Goal: Transaction & Acquisition: Book appointment/travel/reservation

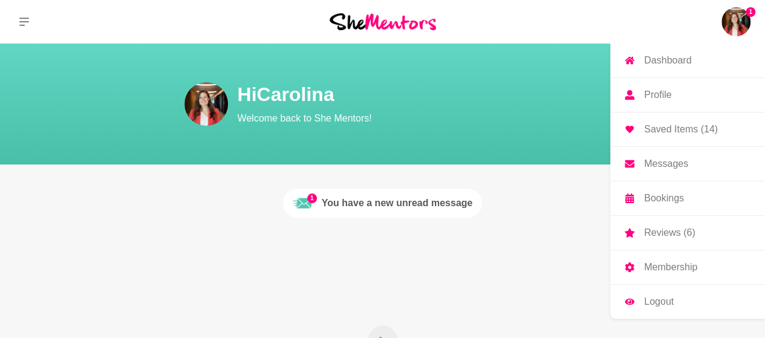
click at [735, 24] on img at bounding box center [735, 21] width 29 height 29
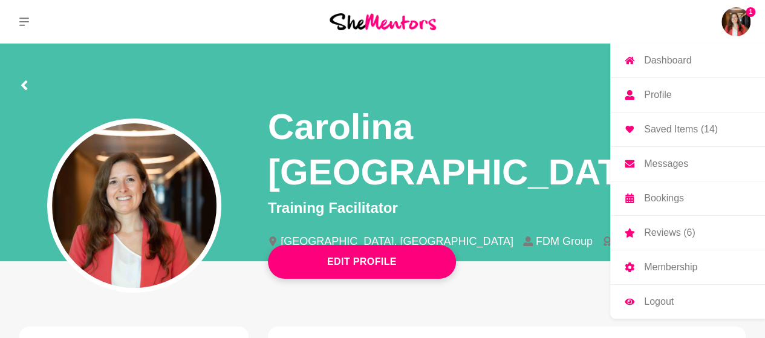
click at [664, 159] on p "Messages" at bounding box center [666, 164] width 44 height 10
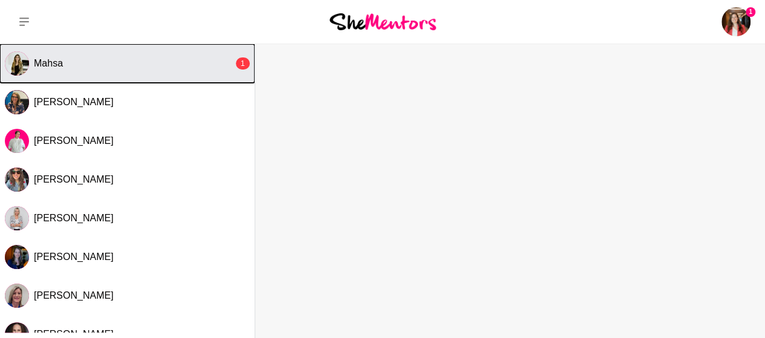
click at [86, 62] on div "Mahsa" at bounding box center [134, 63] width 200 height 12
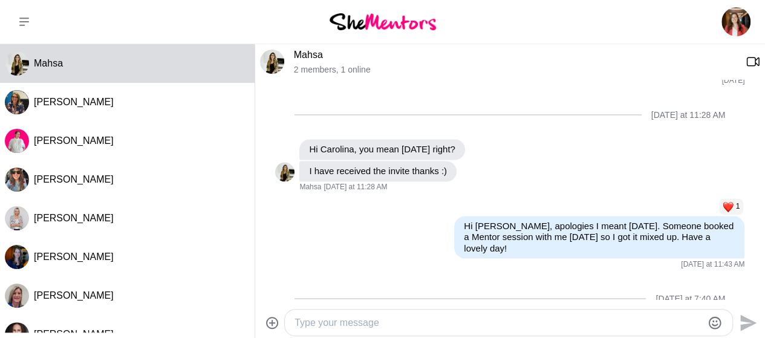
scroll to position [1101, 0]
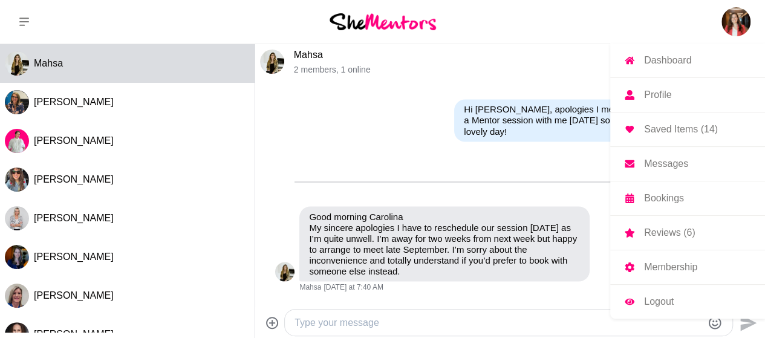
click at [668, 194] on p "Bookings" at bounding box center [664, 199] width 40 height 10
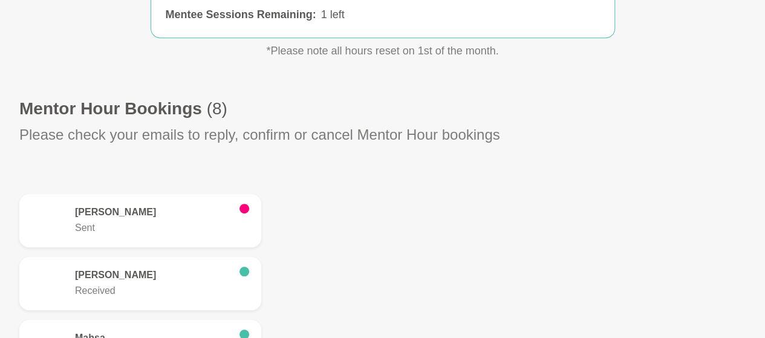
scroll to position [268, 0]
click at [167, 213] on h6 "[PERSON_NAME]" at bounding box center [152, 212] width 155 height 12
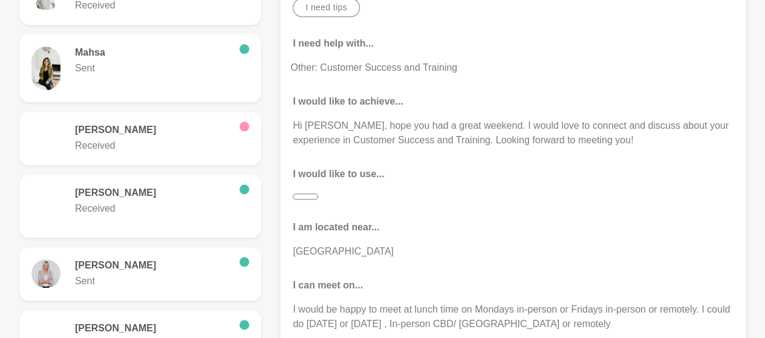
scroll to position [555, 0]
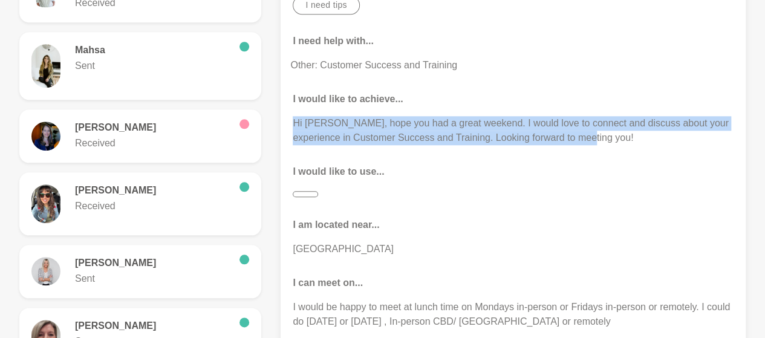
drag, startPoint x: 578, startPoint y: 137, endPoint x: 293, endPoint y: 122, distance: 285.3
click at [293, 122] on p "Hi [PERSON_NAME], hope you had a great weekend. I would love to connect and dis…" at bounding box center [513, 130] width 441 height 29
copy p "Hi [PERSON_NAME], hope you had a great weekend. I would love to connect and dis…"
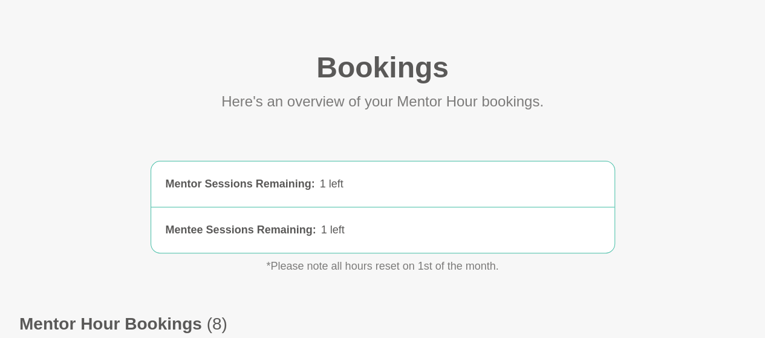
scroll to position [0, 0]
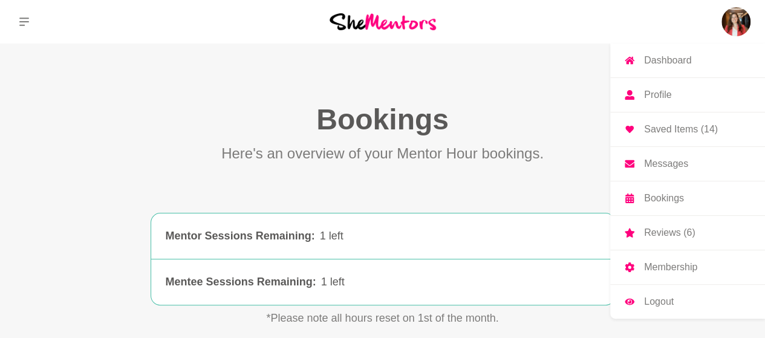
click at [670, 122] on link "Saved Items (14)" at bounding box center [687, 129] width 155 height 34
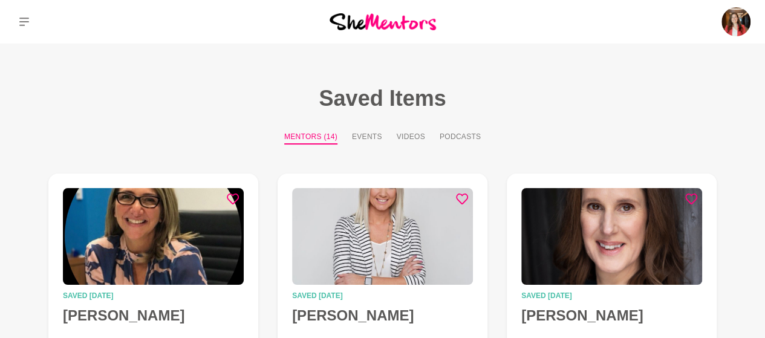
click at [579, 86] on h1 "Saved Items" at bounding box center [382, 98] width 726 height 27
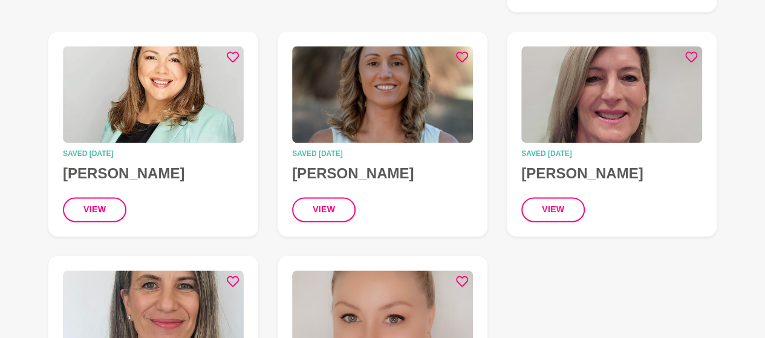
scroll to position [839, 0]
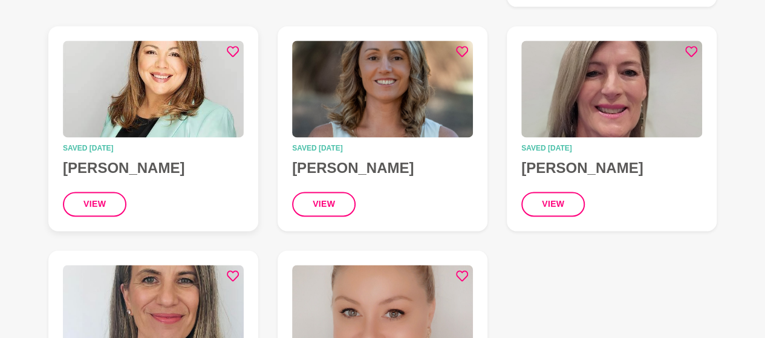
click at [183, 84] on img at bounding box center [153, 89] width 181 height 97
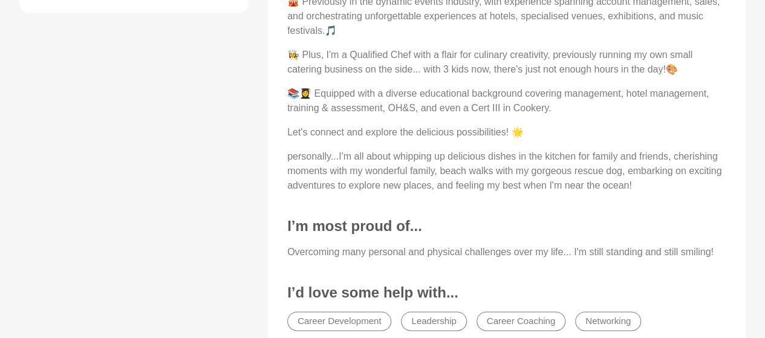
scroll to position [706, 0]
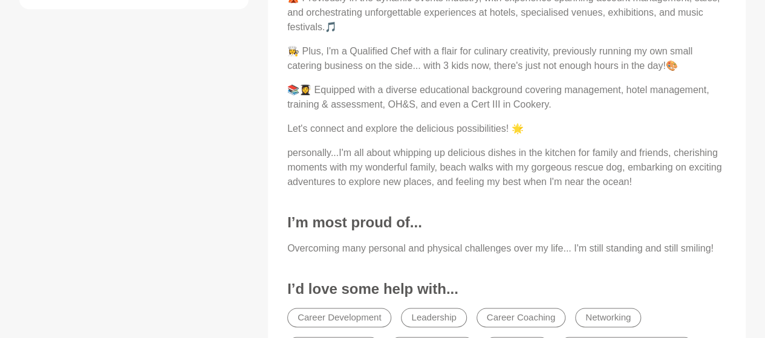
click at [487, 233] on div "About Me 🎉🍫 Let's Connect and Sweeten Things Up! 🍫🎉 🏛️ Serving as an Elected Me…" at bounding box center [507, 114] width 454 height 555
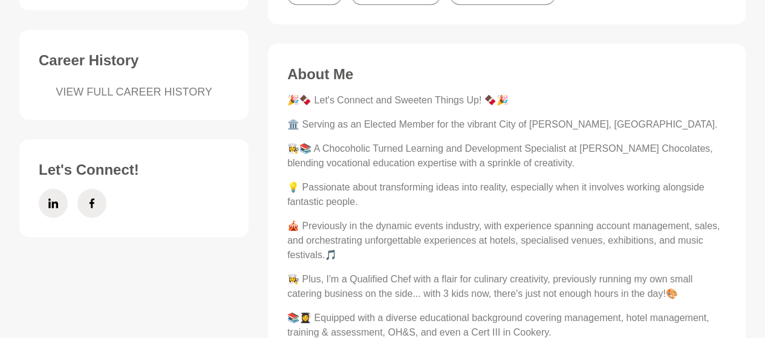
scroll to position [473, 0]
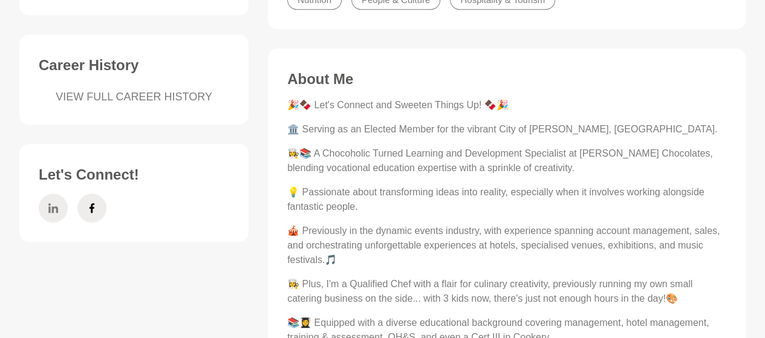
click at [47, 210] on span at bounding box center [53, 208] width 29 height 29
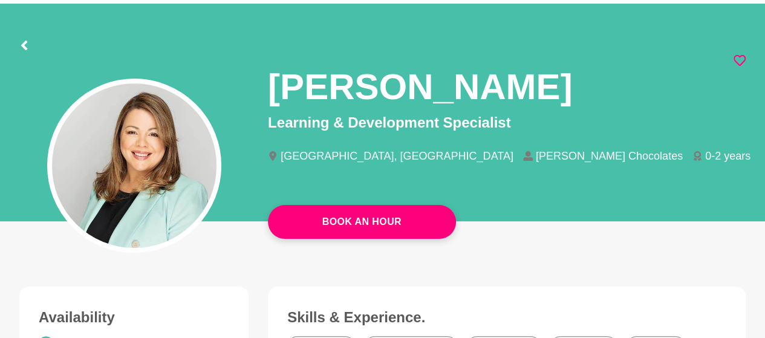
scroll to position [0, 0]
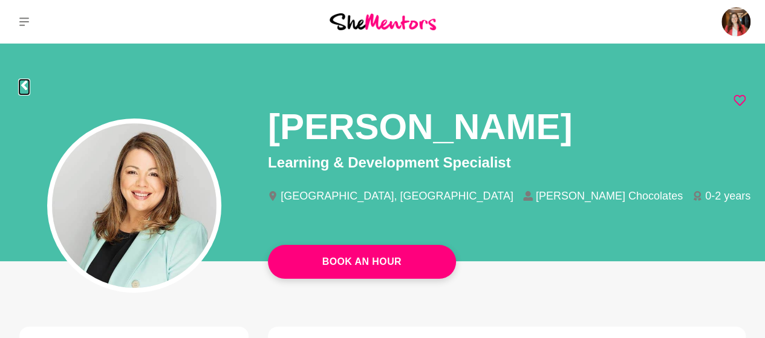
click at [23, 85] on icon at bounding box center [24, 85] width 6 height 10
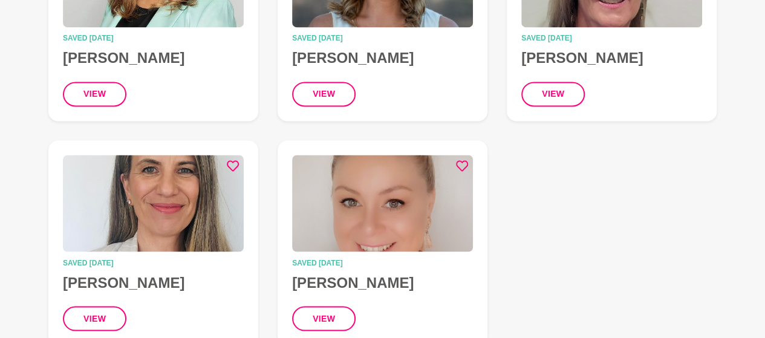
scroll to position [965, 0]
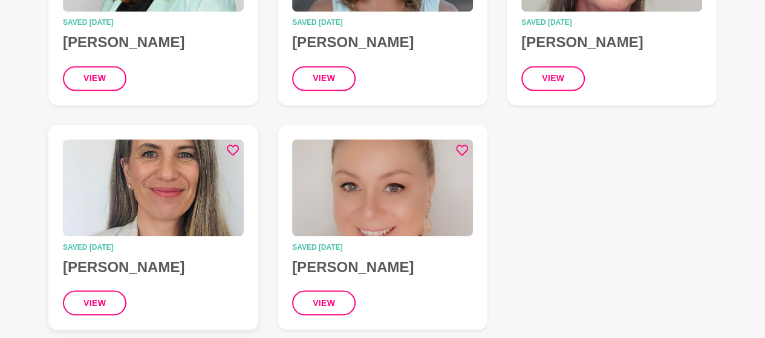
click at [172, 166] on img at bounding box center [153, 187] width 181 height 97
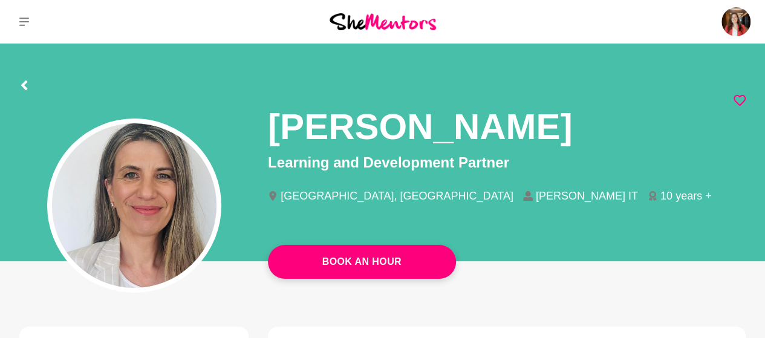
drag, startPoint x: 270, startPoint y: 120, endPoint x: 573, endPoint y: 107, distance: 303.3
click at [572, 107] on h1 "[PERSON_NAME]" at bounding box center [420, 126] width 304 height 45
copy h1 "[PERSON_NAME]"
click at [28, 84] on icon at bounding box center [24, 85] width 10 height 10
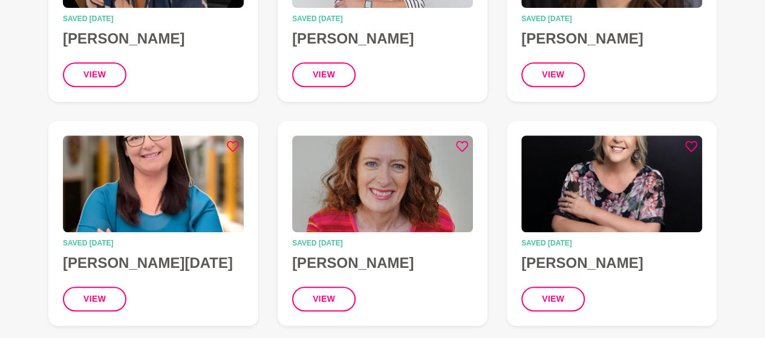
scroll to position [278, 0]
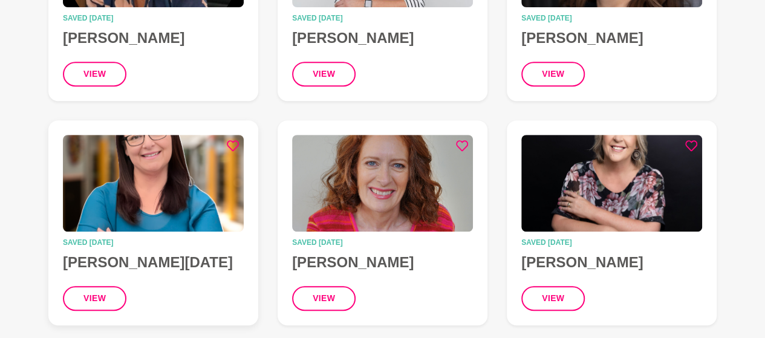
click at [180, 170] on img at bounding box center [153, 183] width 181 height 97
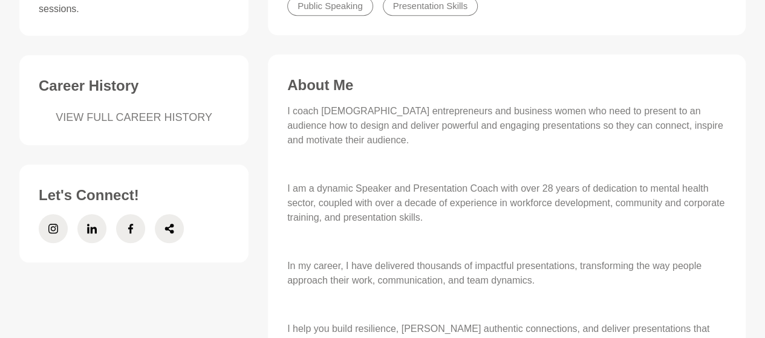
scroll to position [470, 0]
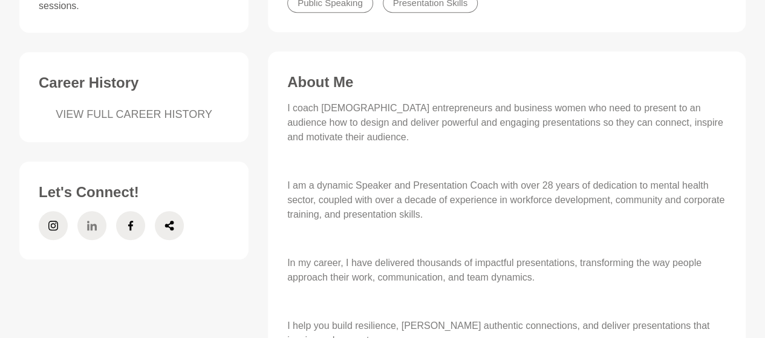
click at [90, 229] on icon at bounding box center [92, 225] width 10 height 29
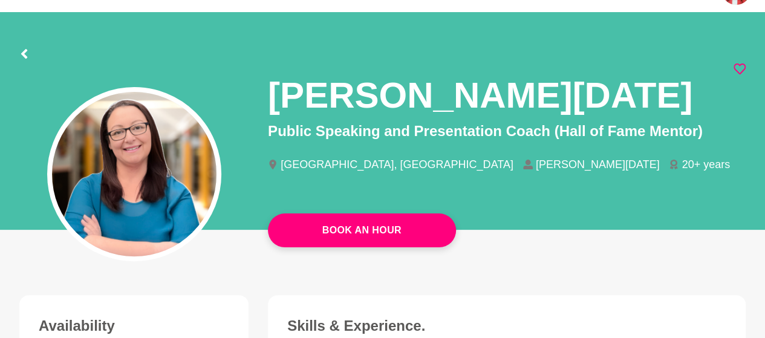
scroll to position [0, 0]
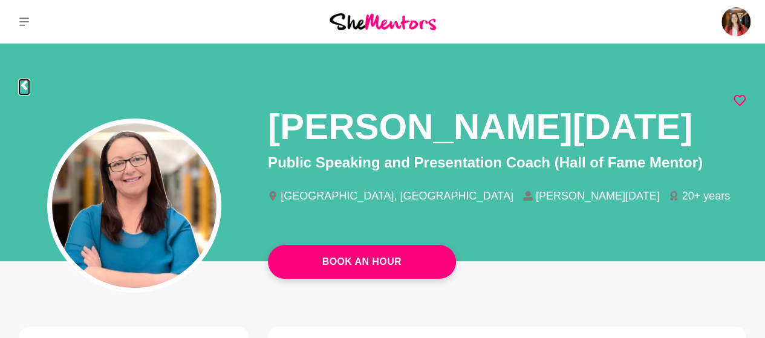
click at [28, 87] on icon at bounding box center [24, 85] width 10 height 10
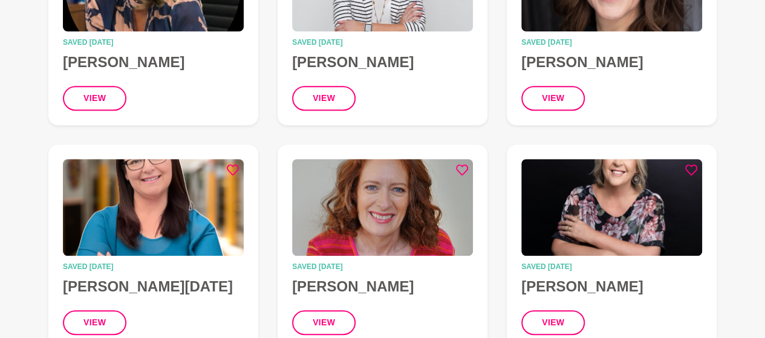
scroll to position [253, 0]
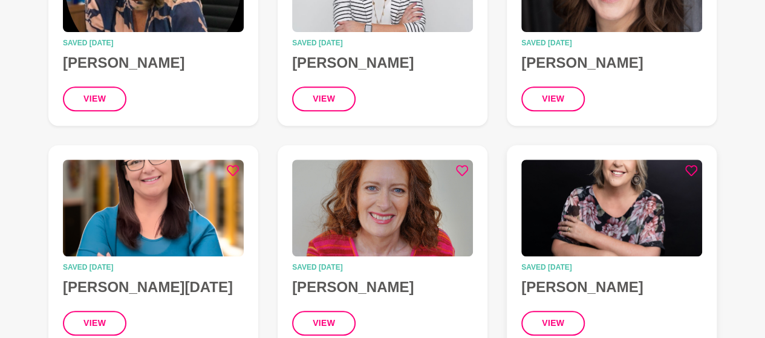
click at [640, 218] on img at bounding box center [611, 208] width 181 height 97
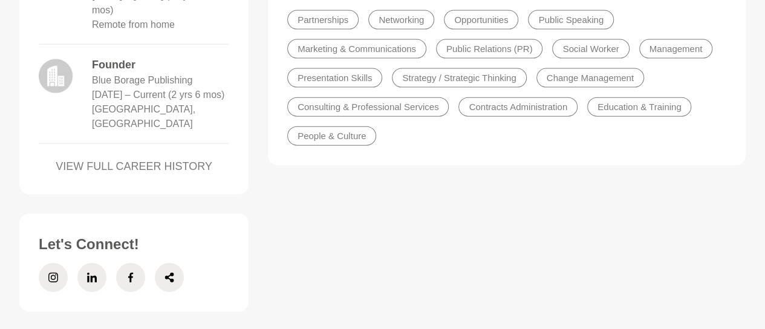
scroll to position [1338, 0]
click at [92, 272] on icon at bounding box center [92, 277] width 10 height 10
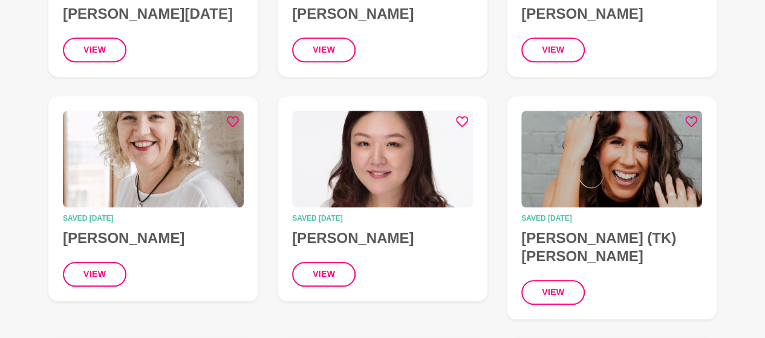
scroll to position [527, 0]
click at [204, 143] on img at bounding box center [153, 158] width 181 height 97
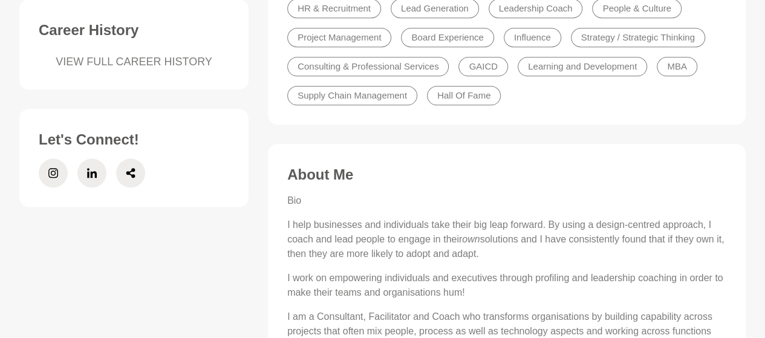
scroll to position [507, 0]
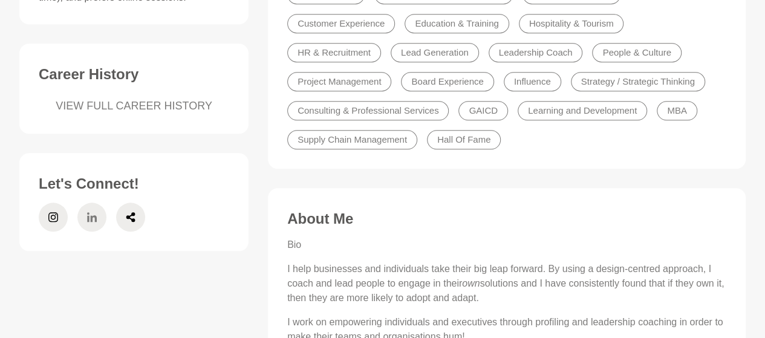
click at [87, 216] on icon at bounding box center [92, 217] width 10 height 29
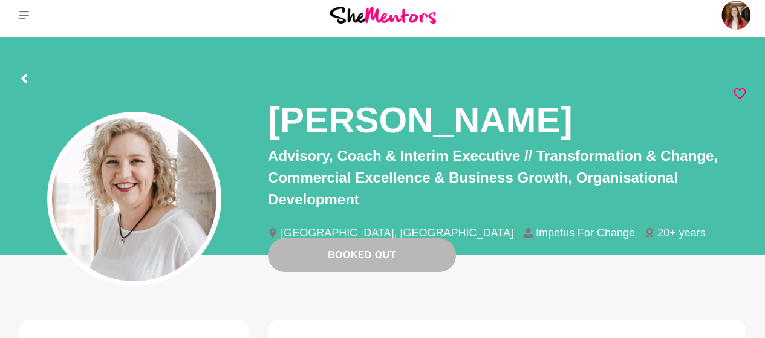
scroll to position [2, 0]
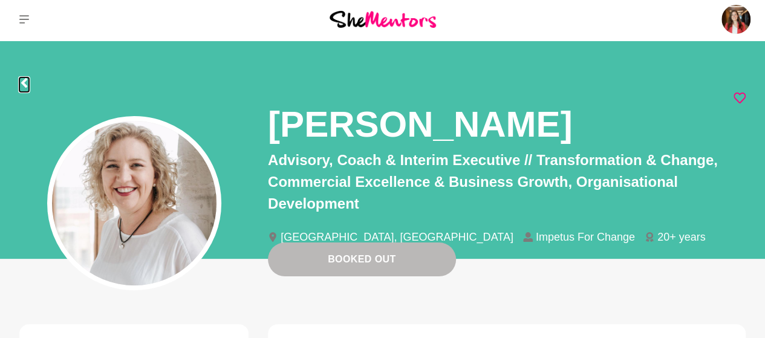
click at [23, 82] on icon at bounding box center [24, 83] width 6 height 10
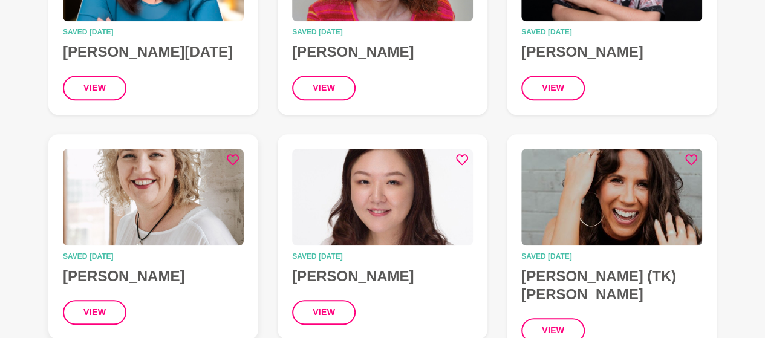
scroll to position [505, 0]
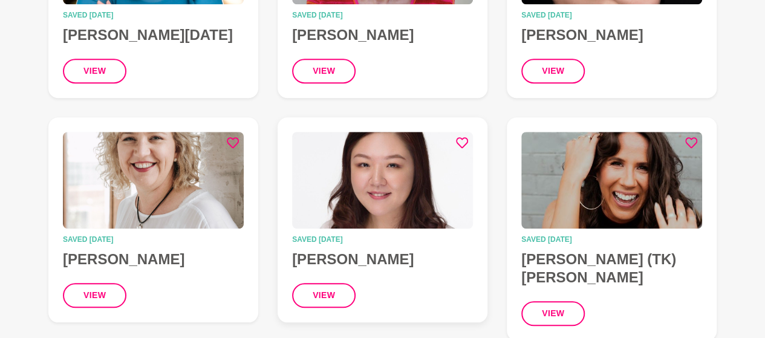
click at [376, 187] on img at bounding box center [382, 180] width 181 height 97
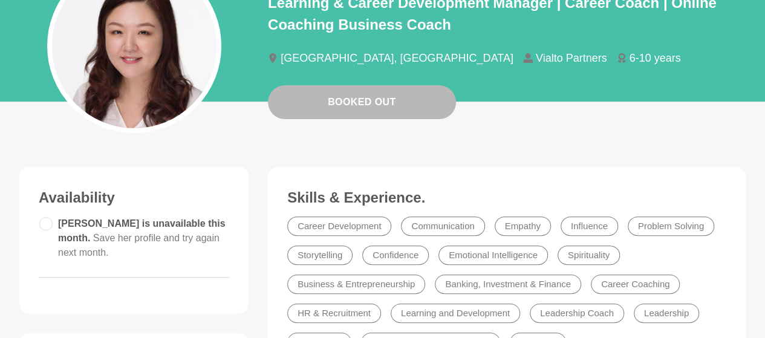
scroll to position [160, 0]
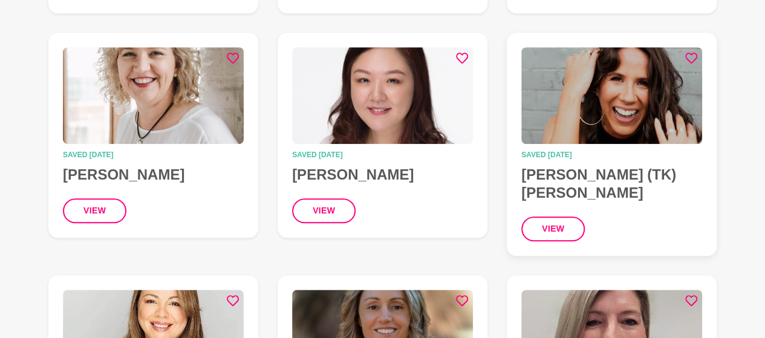
scroll to position [589, 0]
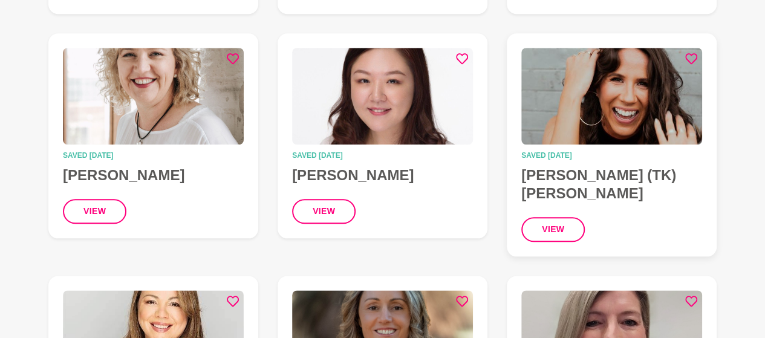
click at [650, 105] on img at bounding box center [611, 96] width 181 height 97
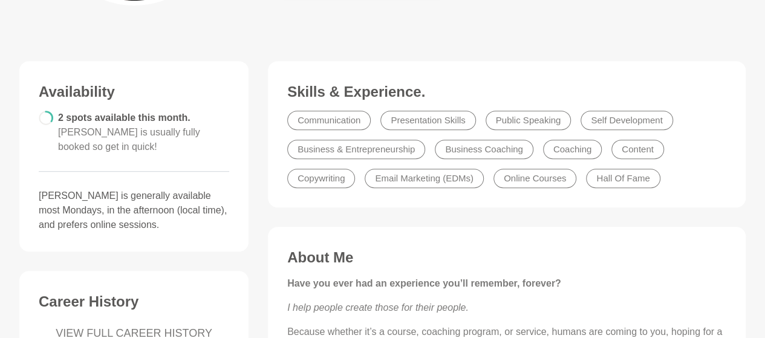
scroll to position [288, 0]
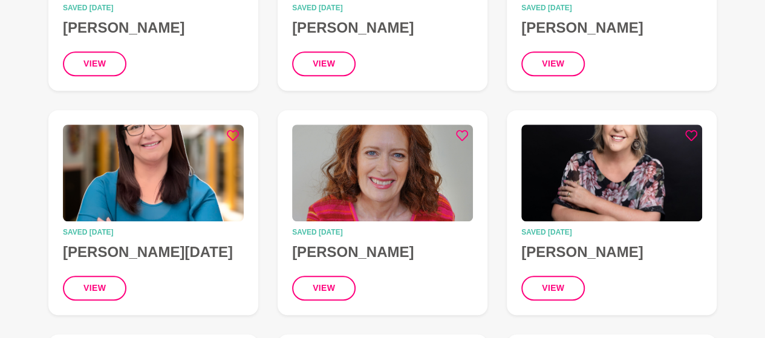
scroll to position [589, 0]
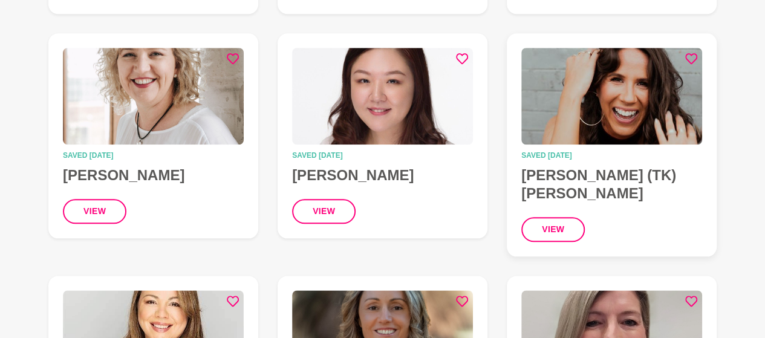
click at [643, 107] on img at bounding box center [611, 96] width 181 height 97
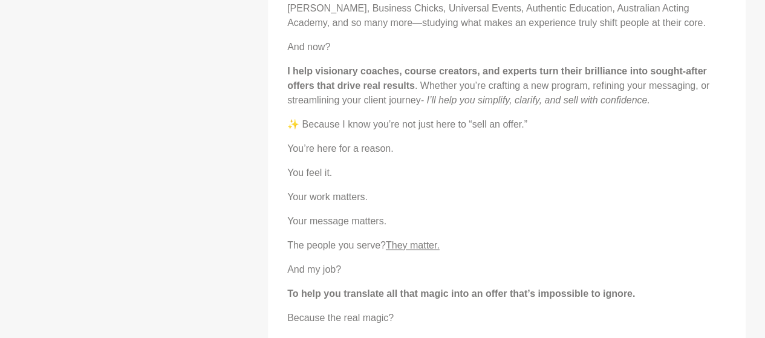
scroll to position [793, 0]
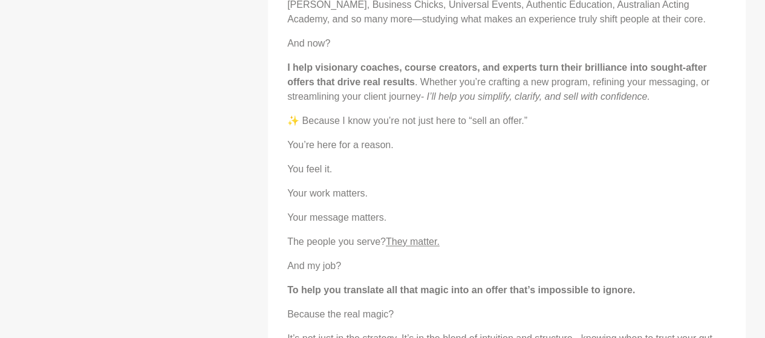
click at [589, 229] on div "Have you ever had an experience you’ll remember, forever? I help people create …" at bounding box center [506, 189] width 439 height 839
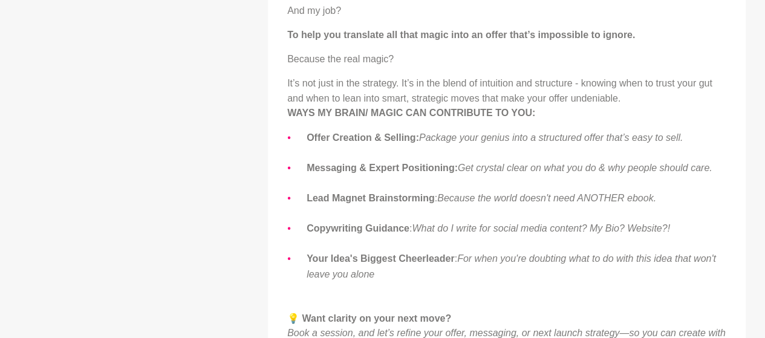
scroll to position [1044, 0]
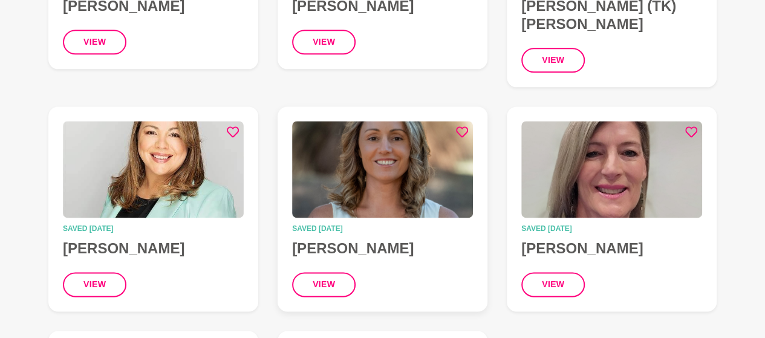
scroll to position [758, 0]
click at [409, 146] on img at bounding box center [382, 170] width 181 height 97
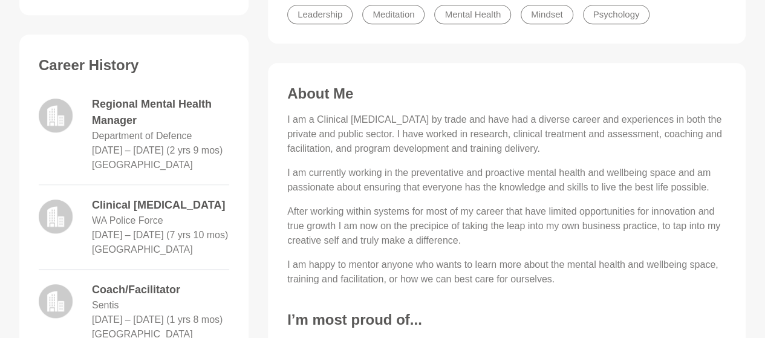
scroll to position [433, 0]
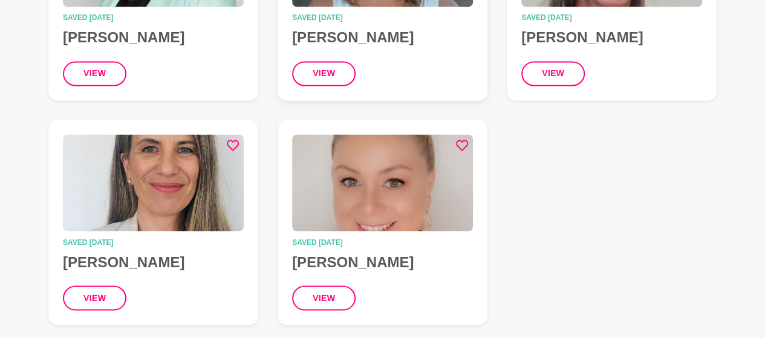
scroll to position [969, 0]
click at [377, 166] on img at bounding box center [382, 183] width 181 height 97
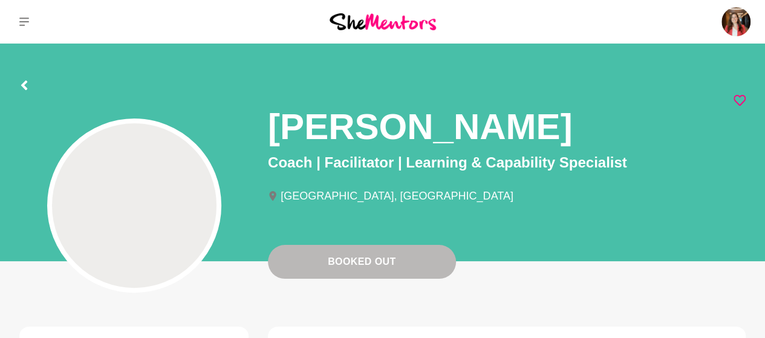
click at [377, 166] on p "Coach | Facilitator | Learning & Capability Specialist" at bounding box center [507, 163] width 478 height 22
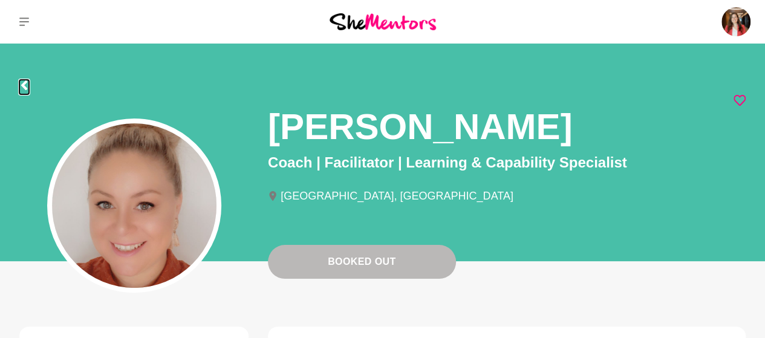
click at [22, 85] on icon at bounding box center [24, 85] width 6 height 10
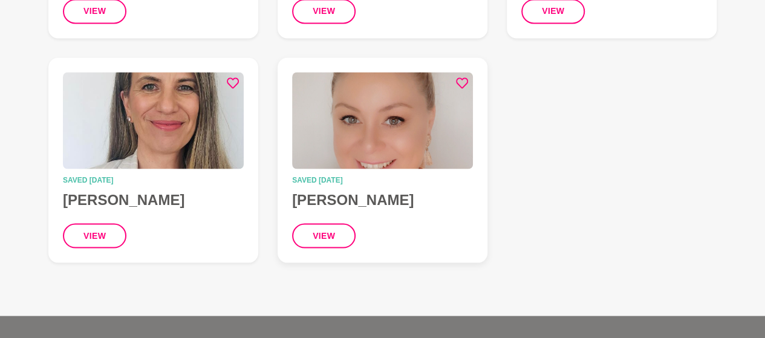
scroll to position [1033, 0]
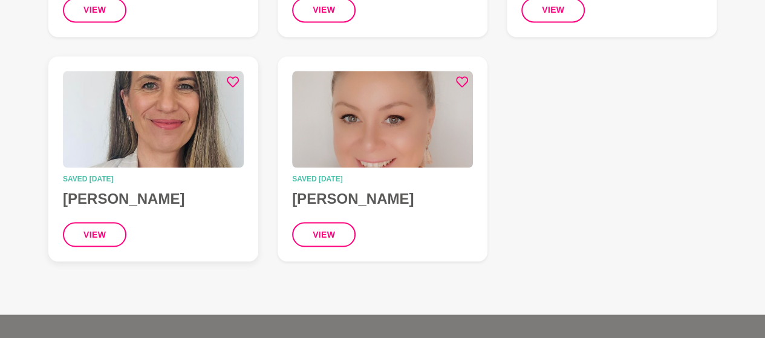
click at [180, 99] on img at bounding box center [153, 119] width 181 height 97
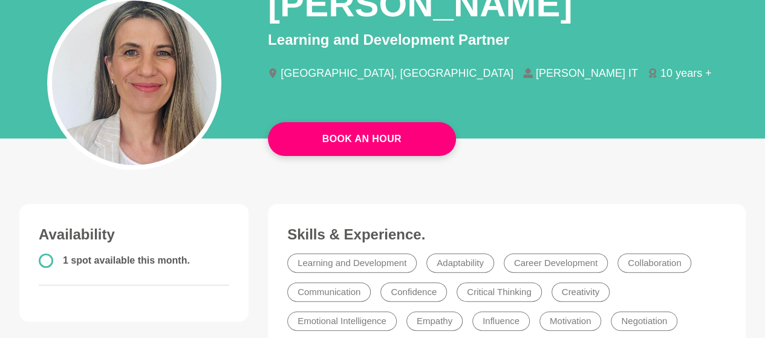
scroll to position [135, 0]
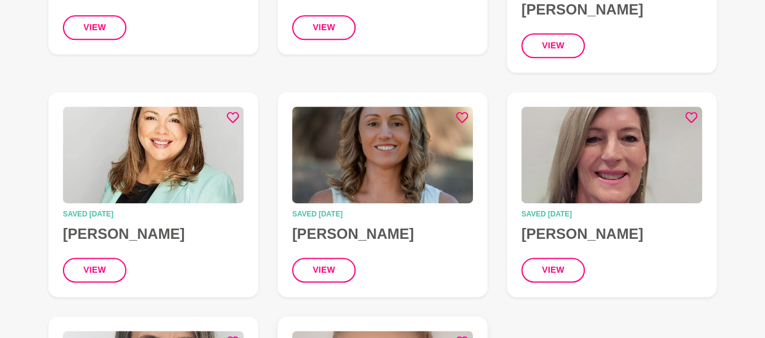
scroll to position [735, 0]
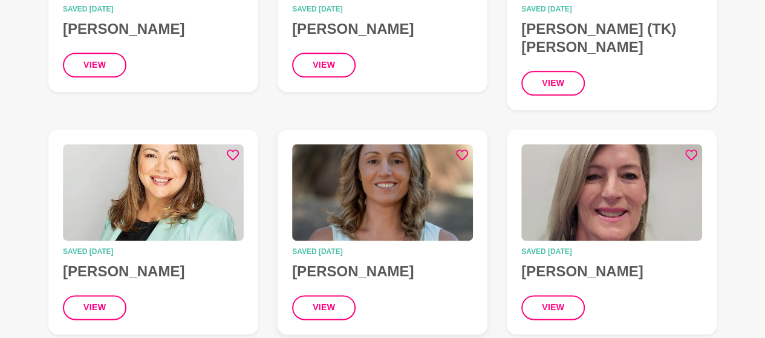
click at [413, 174] on img at bounding box center [382, 192] width 181 height 97
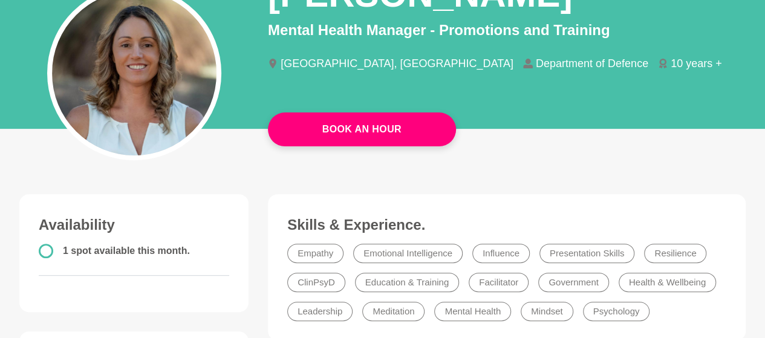
scroll to position [31, 0]
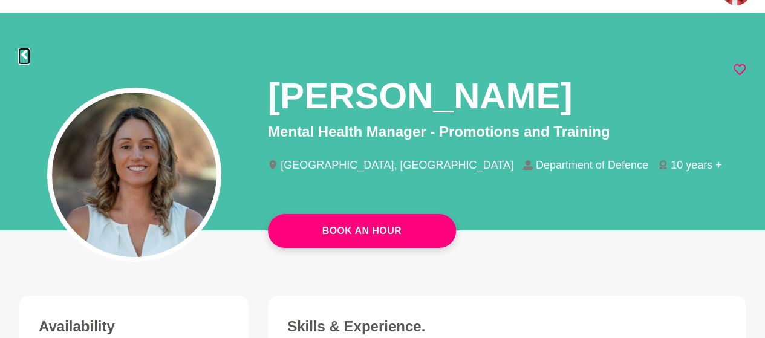
click at [23, 50] on icon at bounding box center [24, 55] width 10 height 10
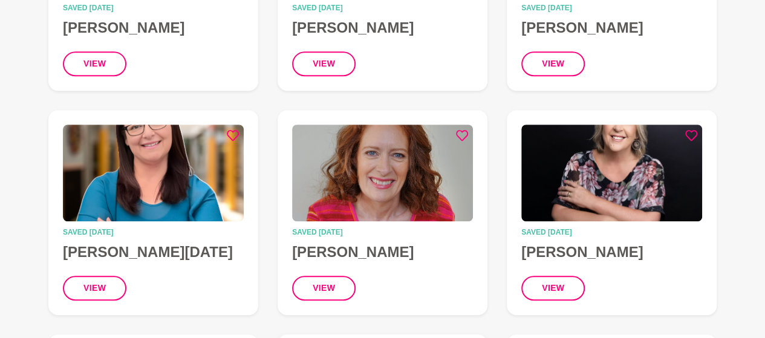
scroll to position [278, 0]
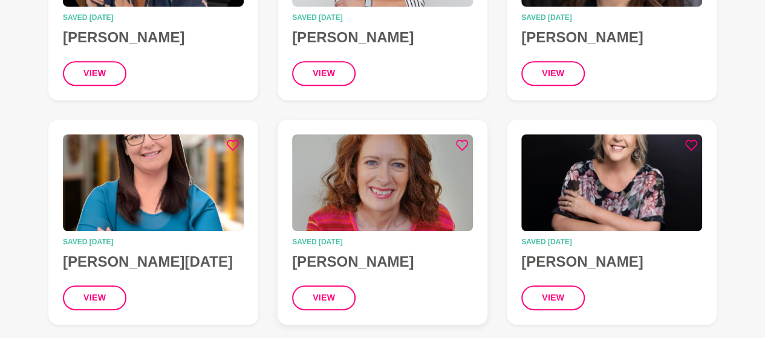
click at [359, 162] on img at bounding box center [382, 182] width 181 height 97
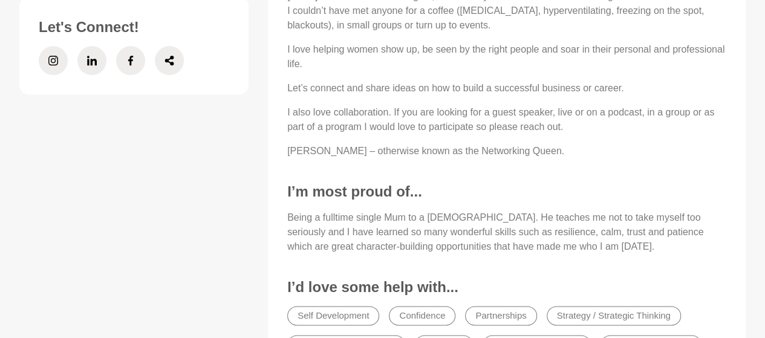
scroll to position [640, 0]
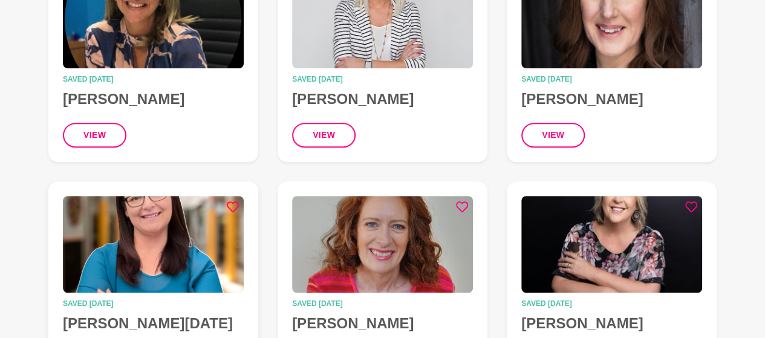
scroll to position [217, 0]
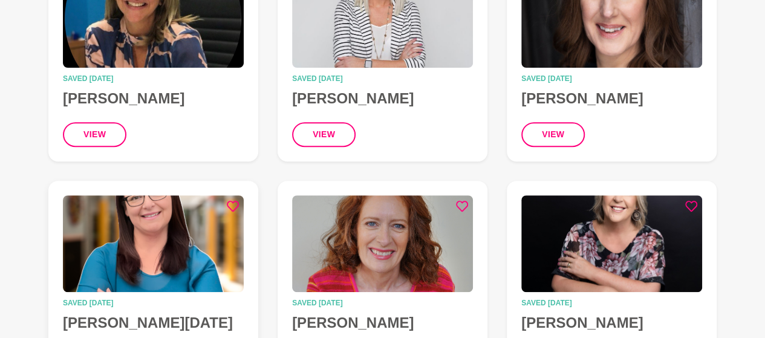
click at [166, 215] on img at bounding box center [153, 243] width 181 height 97
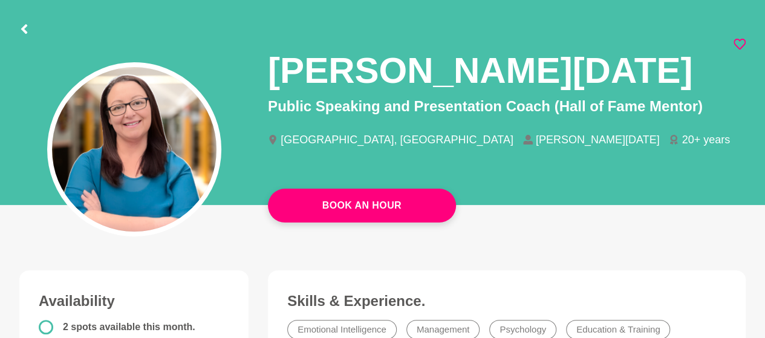
scroll to position [50, 0]
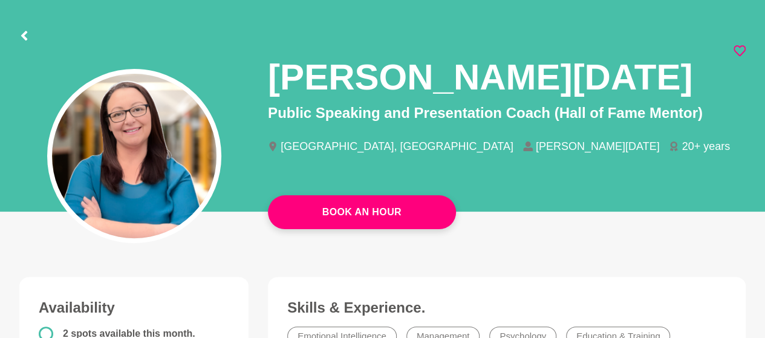
click at [21, 29] on div at bounding box center [24, 34] width 10 height 22
click at [22, 37] on icon at bounding box center [24, 36] width 6 height 10
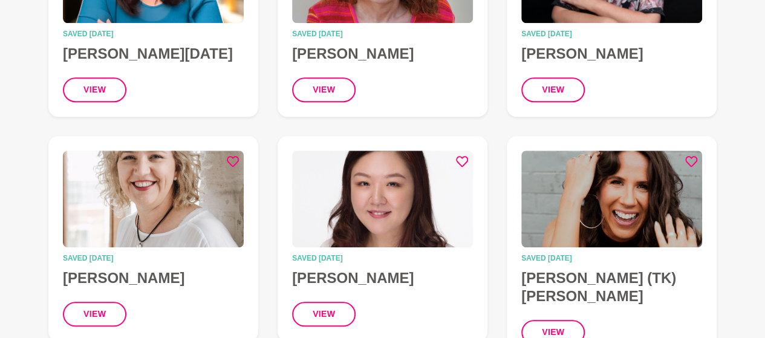
scroll to position [523, 0]
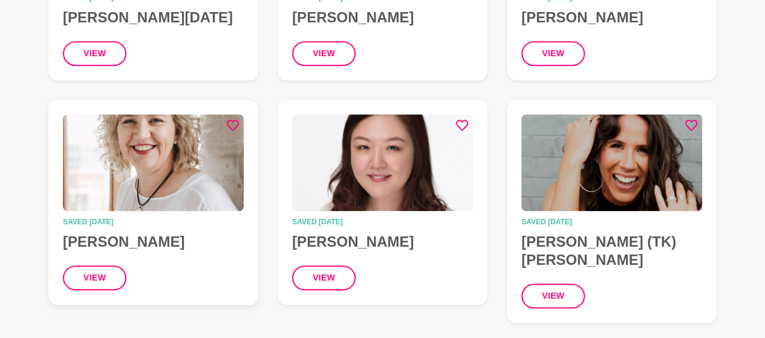
click at [202, 146] on img at bounding box center [153, 162] width 181 height 97
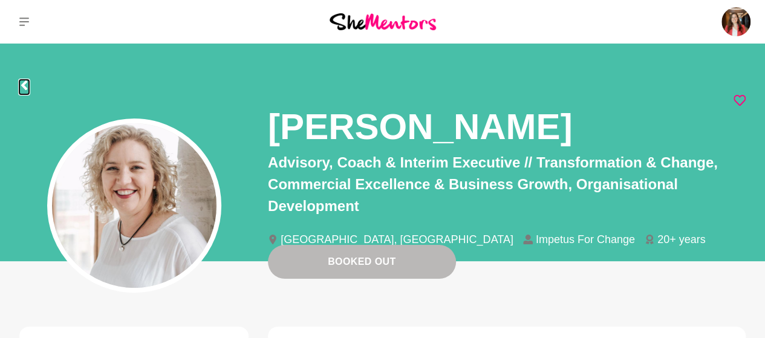
click at [22, 85] on icon at bounding box center [24, 85] width 6 height 10
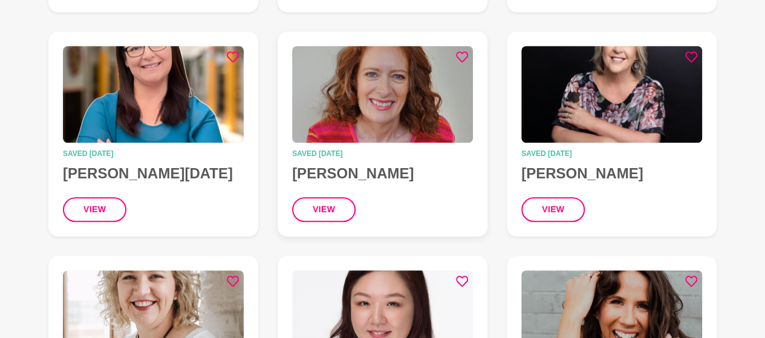
scroll to position [368, 0]
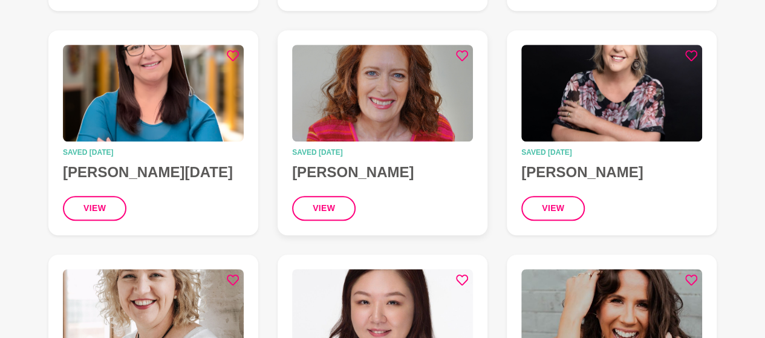
click at [410, 108] on img at bounding box center [382, 93] width 181 height 97
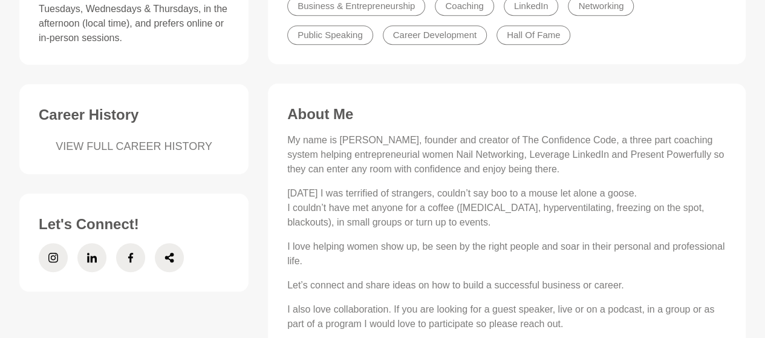
scroll to position [444, 0]
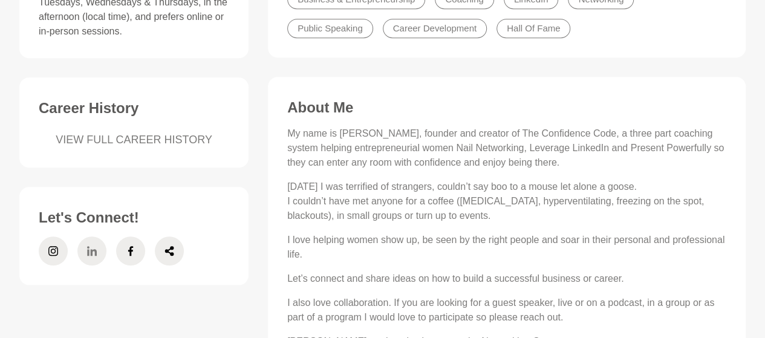
click at [92, 249] on icon at bounding box center [92, 251] width 10 height 10
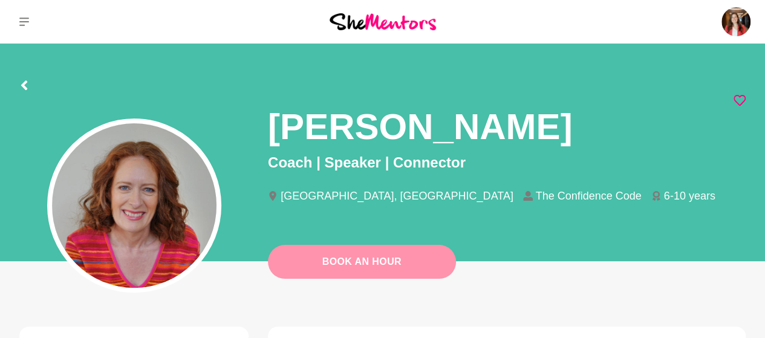
click at [348, 261] on link "Book An Hour" at bounding box center [362, 262] width 188 height 34
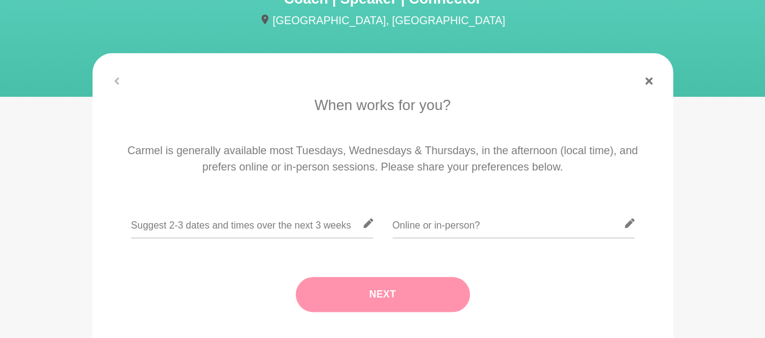
scroll to position [134, 0]
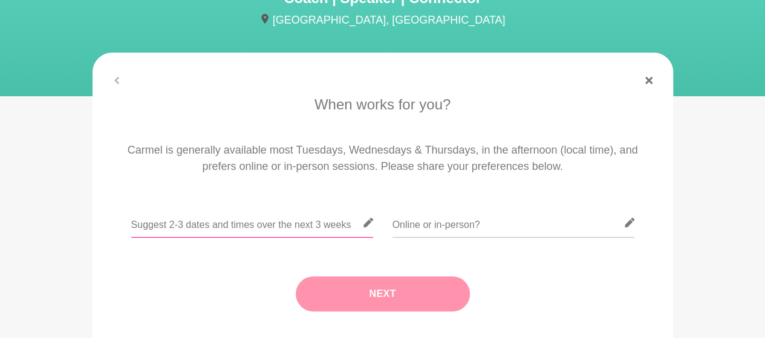
click at [210, 229] on input "text" at bounding box center [252, 223] width 242 height 30
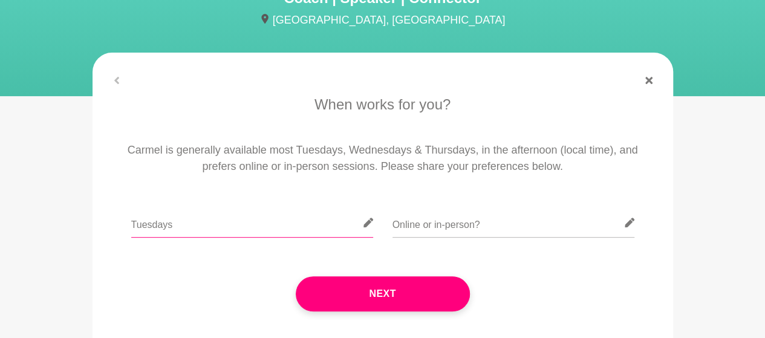
click at [206, 224] on input "Tuesdays" at bounding box center [252, 223] width 242 height 30
click at [255, 229] on input "Tuesdays ideally around 2" at bounding box center [252, 223] width 242 height 30
click at [270, 221] on input "Tuesdays ideally around 2pm" at bounding box center [252, 223] width 242 height 30
click at [238, 227] on input "Tuesdays ideally around 2pm [GEOGRAPHIC_DATA] time" at bounding box center [252, 223] width 242 height 30
drag, startPoint x: 256, startPoint y: 227, endPoint x: 266, endPoint y: 227, distance: 9.7
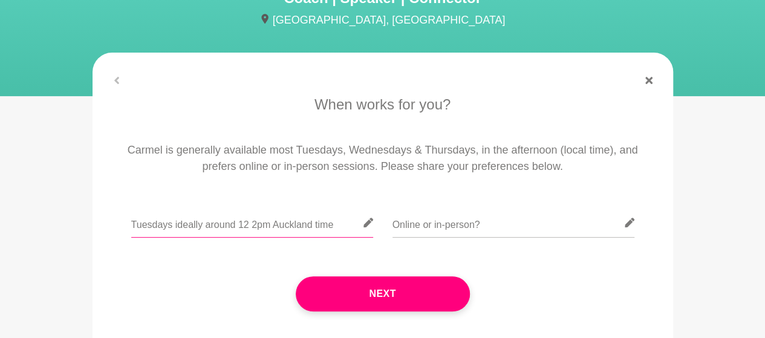
click at [266, 227] on input "Tuesdays ideally around 12 2pm Auckland time" at bounding box center [252, 223] width 242 height 30
click at [249, 227] on input "Tuesdays ideally around 12 2pm Auckland time" at bounding box center [252, 223] width 242 height 30
paste input "pm"
type input "Tuesdays ideally around 12pm [GEOGRAPHIC_DATA] time 2pm [GEOGRAPHIC_DATA] time"
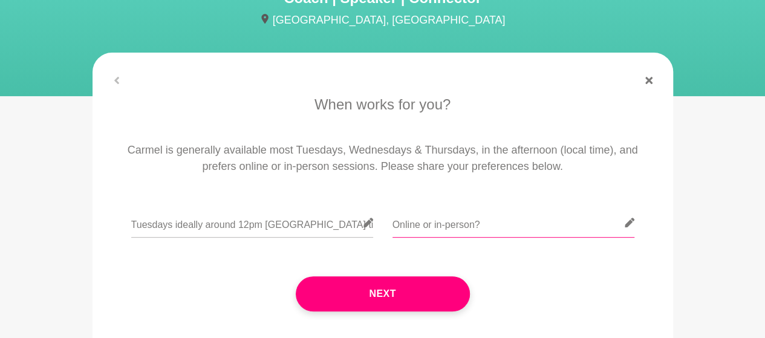
click at [443, 227] on input "text" at bounding box center [513, 223] width 242 height 30
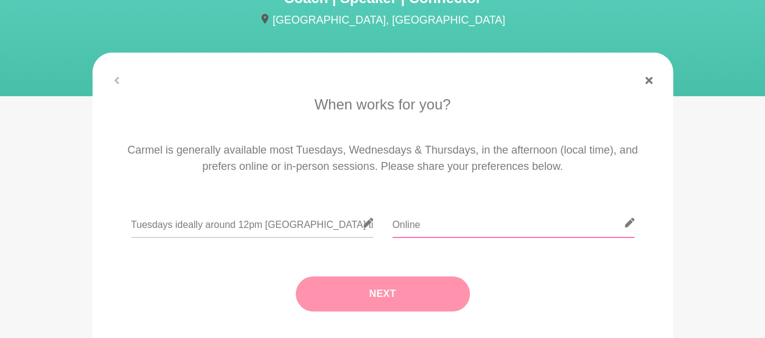
type input "Online"
click at [374, 302] on button "Next" at bounding box center [383, 293] width 174 height 35
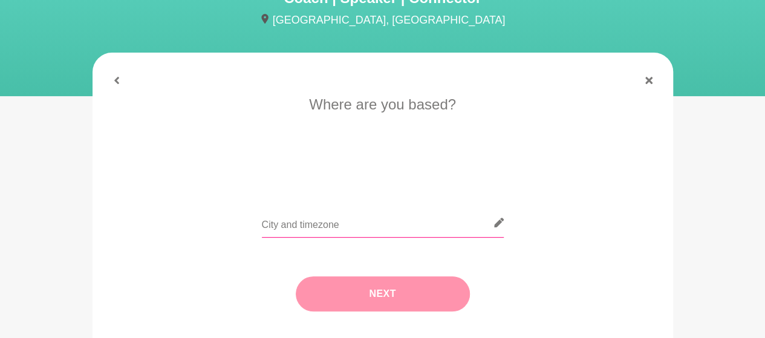
click at [313, 229] on input "text" at bounding box center [383, 223] width 242 height 30
type input "[GEOGRAPHIC_DATA]"
click at [379, 299] on button "Next" at bounding box center [383, 293] width 174 height 35
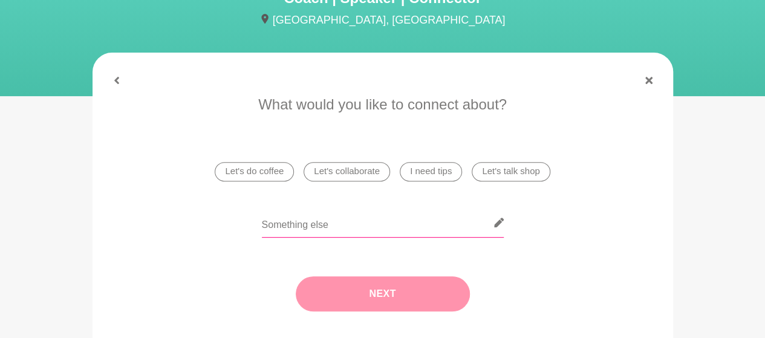
click at [370, 229] on input "text" at bounding box center [383, 223] width 242 height 30
click at [504, 174] on li "Let's talk shop" at bounding box center [511, 171] width 78 height 19
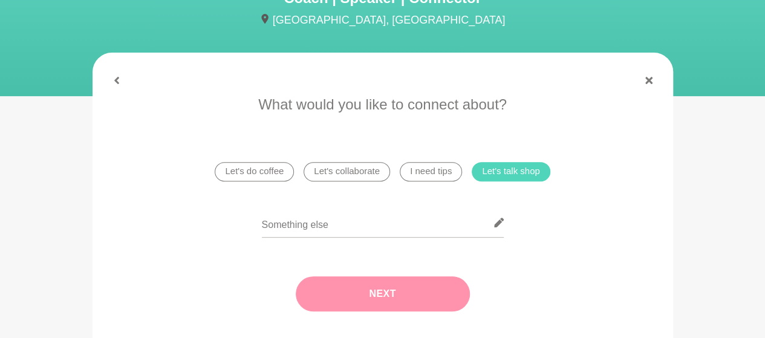
click at [400, 293] on button "Next" at bounding box center [383, 293] width 174 height 35
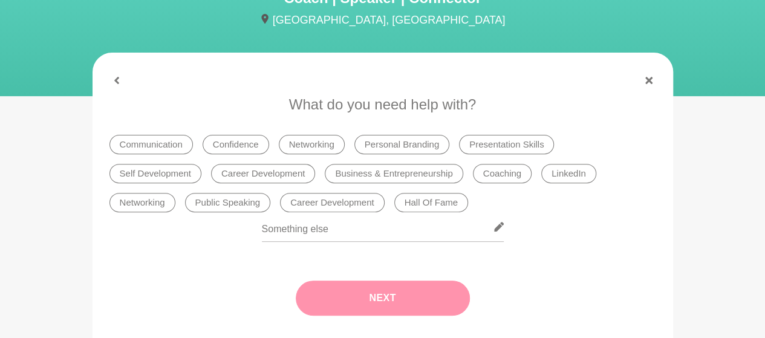
click at [473, 175] on li "Coaching" at bounding box center [502, 173] width 59 height 19
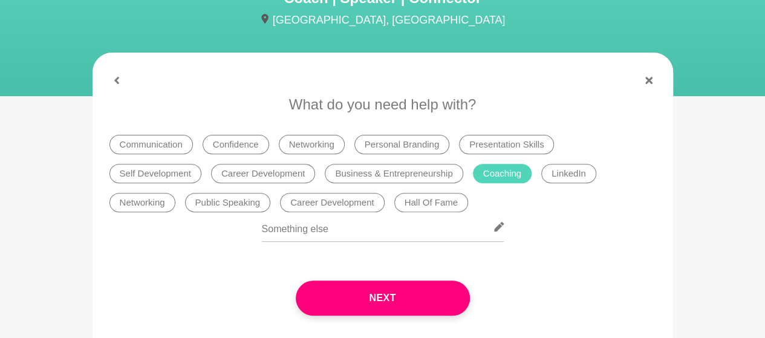
click at [175, 193] on li "Networking" at bounding box center [142, 202] width 66 height 19
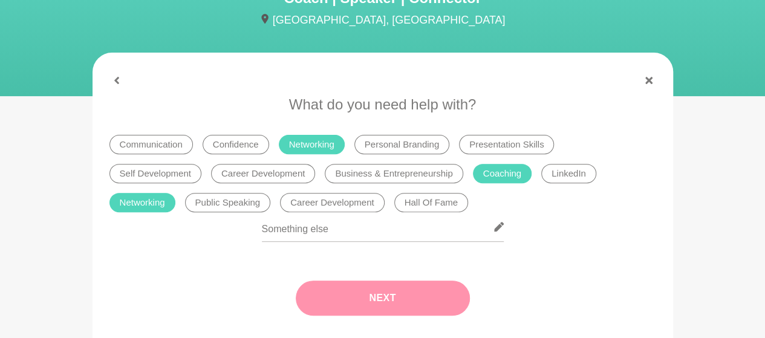
click at [377, 296] on button "Next" at bounding box center [383, 298] width 174 height 35
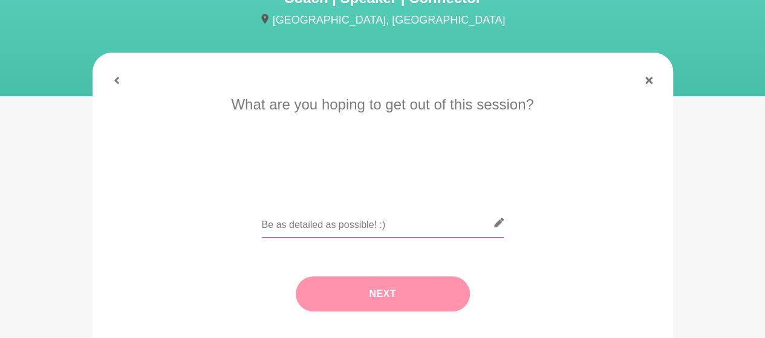
click at [330, 221] on input "text" at bounding box center [383, 223] width 242 height 30
paste input "Hi [PERSON_NAME], hope you had a great weekend. I would love to connect and dis…"
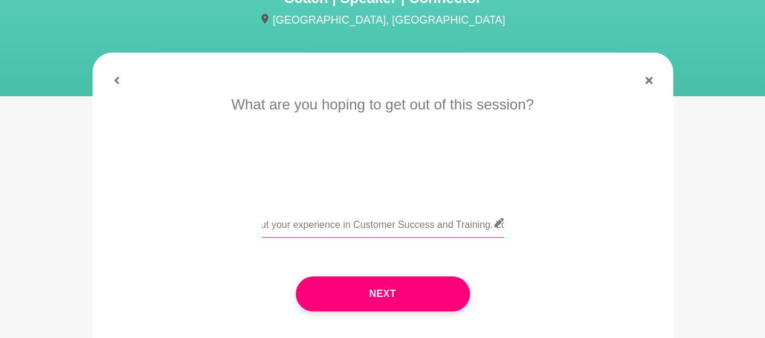
scroll to position [0, 389]
drag, startPoint x: 324, startPoint y: 227, endPoint x: 311, endPoint y: 227, distance: 12.7
click at [311, 227] on input "Hi [PERSON_NAME], hope you had a great weekend. I would love to connect and dis…" at bounding box center [383, 223] width 242 height 30
drag, startPoint x: 311, startPoint y: 227, endPoint x: 239, endPoint y: 227, distance: 72.0
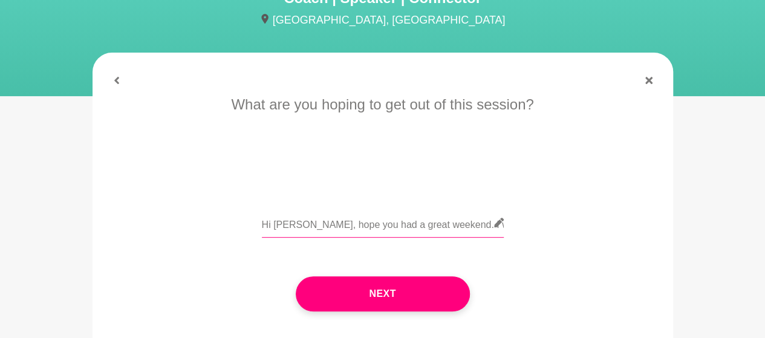
click at [239, 227] on div "Hi [PERSON_NAME], hope you had a great weekend. I would love to connect and dis…" at bounding box center [382, 230] width 547 height 44
click at [292, 227] on input "Hi [PERSON_NAME], hope you had a great weekend. I would love to connect and dis…" at bounding box center [383, 223] width 242 height 30
click at [352, 225] on input "Hi [PERSON_NAME], hope you had a great weekend. I would love to connect and dis…" at bounding box center [383, 223] width 242 height 30
click at [383, 226] on input "Hi [PERSON_NAME], hope you are had a great weekend. I would love to connect and…" at bounding box center [383, 223] width 242 height 30
click at [431, 227] on input "Hi [PERSON_NAME], hope you are having a great weekend. I would love to connect …" at bounding box center [383, 223] width 242 height 30
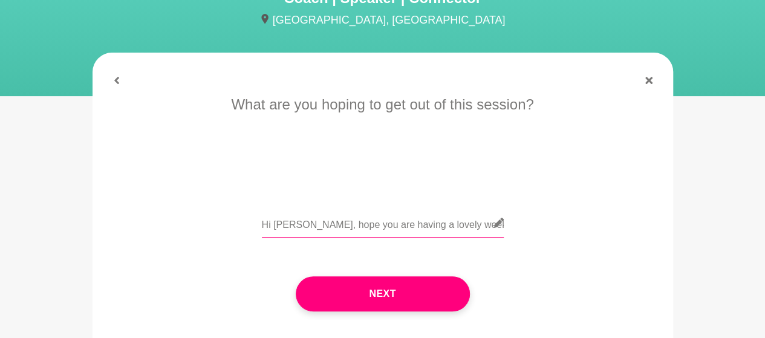
click at [474, 226] on input "Hi [PERSON_NAME], hope you are having a lovely weekend. I would love to connect…" at bounding box center [383, 223] width 242 height 30
drag, startPoint x: 466, startPoint y: 226, endPoint x: 508, endPoint y: 232, distance: 42.8
click at [508, 232] on div "Hi [PERSON_NAME], hope you are having a lovely week. I would love to connect an…" at bounding box center [382, 230] width 547 height 44
click at [322, 224] on input "Hi [PERSON_NAME], hope you are having a lovely week. I would love to connect an…" at bounding box center [383, 223] width 242 height 30
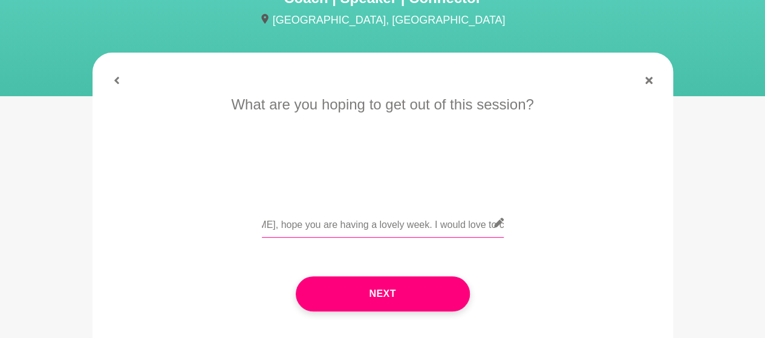
drag, startPoint x: 307, startPoint y: 224, endPoint x: 279, endPoint y: 226, distance: 27.2
click at [279, 226] on input "Hi [PERSON_NAME], hope you are having a lovely week. I would love to connect an…" at bounding box center [383, 223] width 242 height 30
click at [412, 225] on input "Hi [PERSON_NAME], hope you are having a lovely week. I would love to connect an…" at bounding box center [383, 223] width 242 height 30
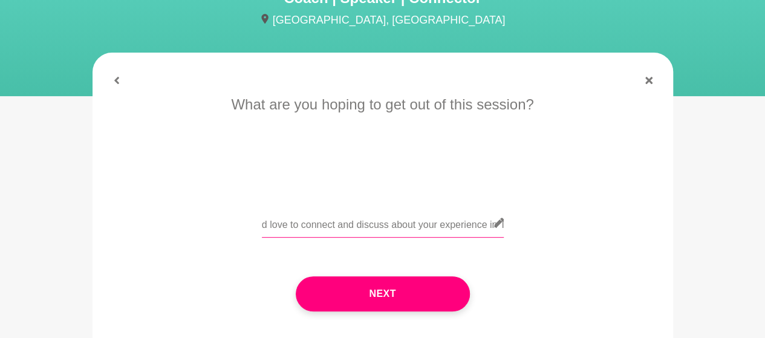
drag, startPoint x: 425, startPoint y: 223, endPoint x: 492, endPoint y: 236, distance: 69.0
click at [492, 236] on input "Hi [PERSON_NAME], hope you are having a lovely week. I would love to connect an…" at bounding box center [383, 223] width 242 height 30
click at [391, 226] on input "Hi [PERSON_NAME], hope you are having a lovely week. I would love to connect an…" at bounding box center [383, 223] width 242 height 30
drag, startPoint x: 453, startPoint y: 224, endPoint x: 507, endPoint y: 223, distance: 53.8
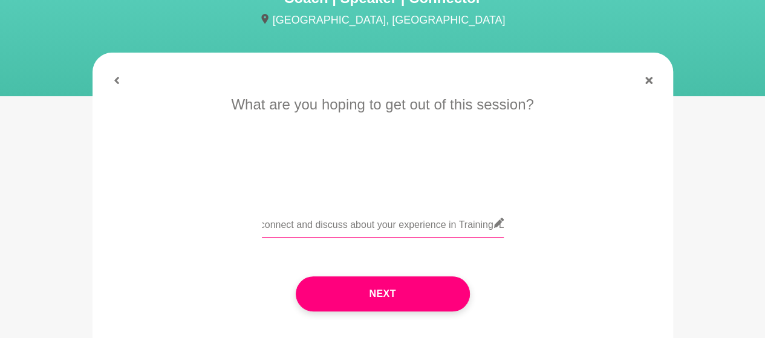
click at [507, 223] on div "Hi [PERSON_NAME], hope you are having a lovely week. I would love to connect an…" at bounding box center [382, 230] width 547 height 44
click at [389, 226] on input "Hi [PERSON_NAME], hope you are having a lovely week. I would love to connect an…" at bounding box center [383, 223] width 242 height 30
click at [418, 228] on input "Hi [PERSON_NAME], hope you are having a lovely week. I would love to connect an…" at bounding box center [383, 223] width 242 height 30
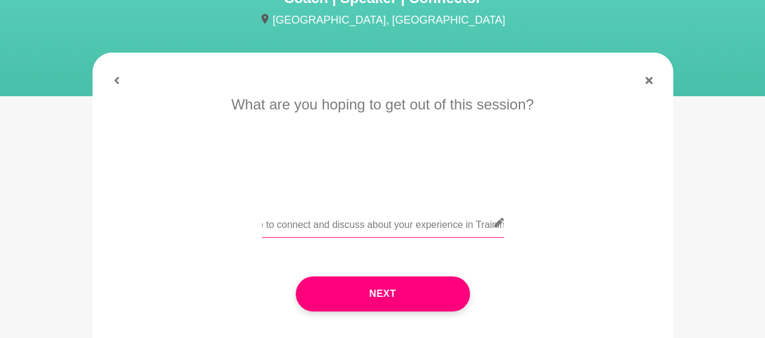
drag, startPoint x: 389, startPoint y: 226, endPoint x: 497, endPoint y: 236, distance: 107.6
click at [497, 236] on input "Hi [PERSON_NAME], hope you are having a lovely week. I would love to connect an…" at bounding box center [383, 223] width 242 height 30
click at [407, 227] on input "Hi [PERSON_NAME], hope you are having a lovely week. I would love to connect an…" at bounding box center [383, 223] width 242 height 30
drag, startPoint x: 314, startPoint y: 226, endPoint x: 283, endPoint y: 226, distance: 31.4
click at [283, 226] on input "Hi [PERSON_NAME], hope you are having a lovely week. I would love to connect an…" at bounding box center [383, 223] width 242 height 30
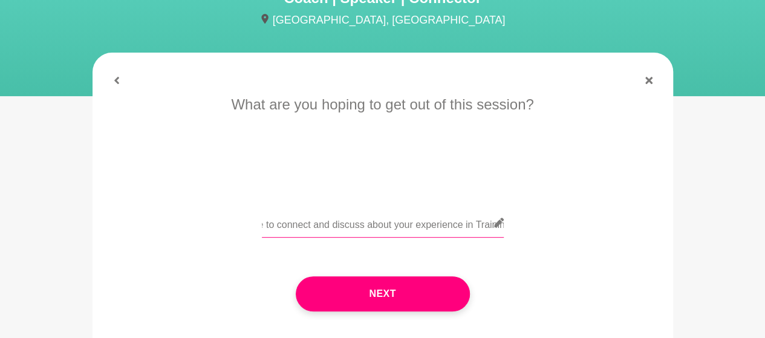
click at [415, 226] on input "Hi [PERSON_NAME], hope you are having a lovely week. I would love to connect an…" at bounding box center [383, 223] width 242 height 30
drag, startPoint x: 428, startPoint y: 228, endPoint x: 461, endPoint y: 228, distance: 33.3
click at [461, 228] on input "Hi [PERSON_NAME], hope you are having a lovely week. I would love to connect an…" at bounding box center [383, 223] width 242 height 30
drag, startPoint x: 472, startPoint y: 228, endPoint x: 556, endPoint y: 235, distance: 83.7
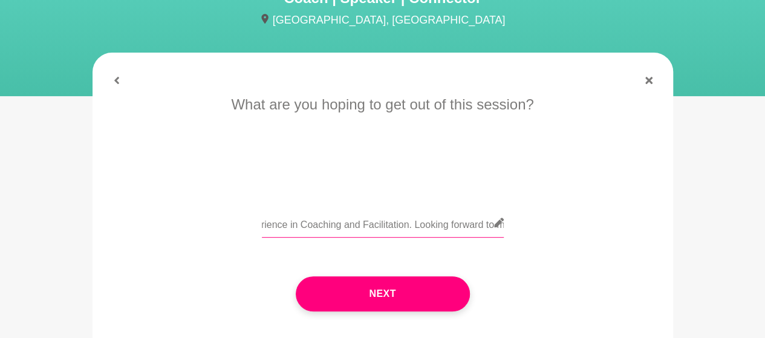
click at [556, 235] on div "Hi [PERSON_NAME], hope you are having a lovely week. I would love to connect an…" at bounding box center [382, 230] width 547 height 44
click at [478, 224] on input "Hi [PERSON_NAME], hope you are having a lovely week. I would love to connect an…" at bounding box center [383, 223] width 242 height 30
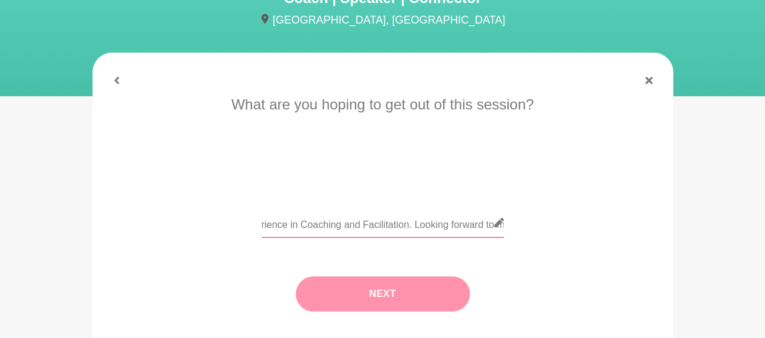
type input "Hi [PERSON_NAME], hope you are having a lovely week. I would love to connect an…"
click at [389, 295] on button "Next" at bounding box center [383, 293] width 174 height 35
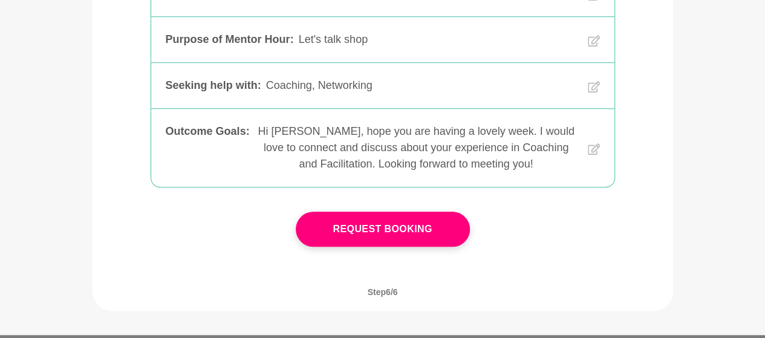
scroll to position [389, 0]
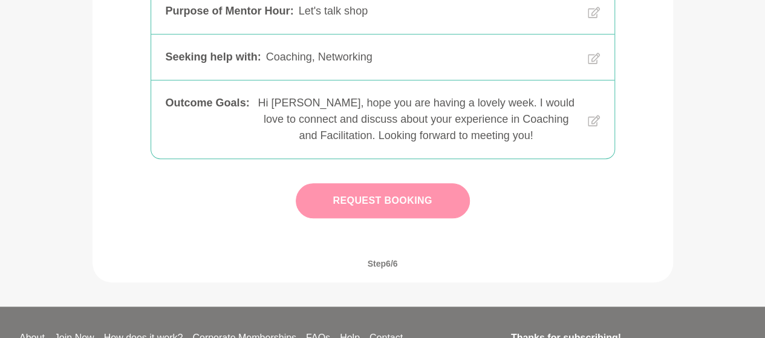
click at [395, 194] on button "Request Booking" at bounding box center [383, 200] width 174 height 35
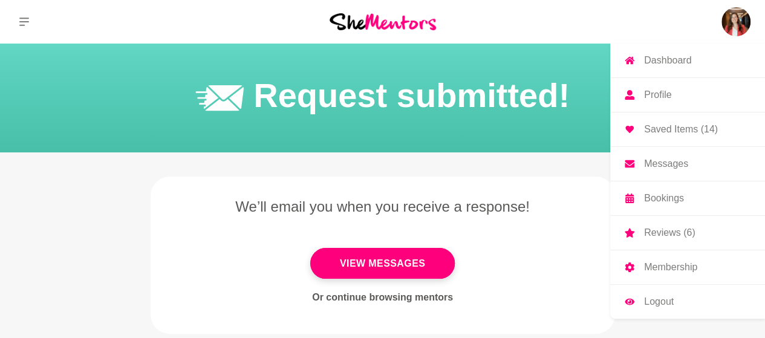
click at [656, 197] on p "Bookings" at bounding box center [664, 199] width 40 height 10
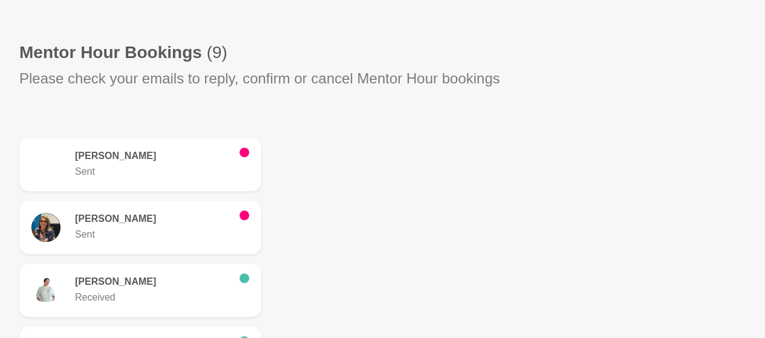
scroll to position [311, 0]
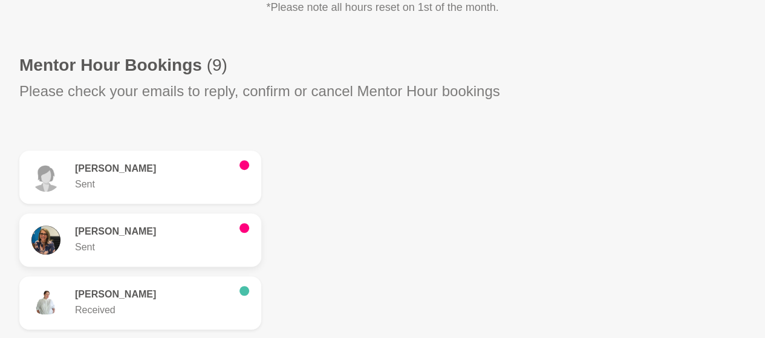
click at [147, 232] on h6 "[PERSON_NAME]" at bounding box center [152, 232] width 155 height 12
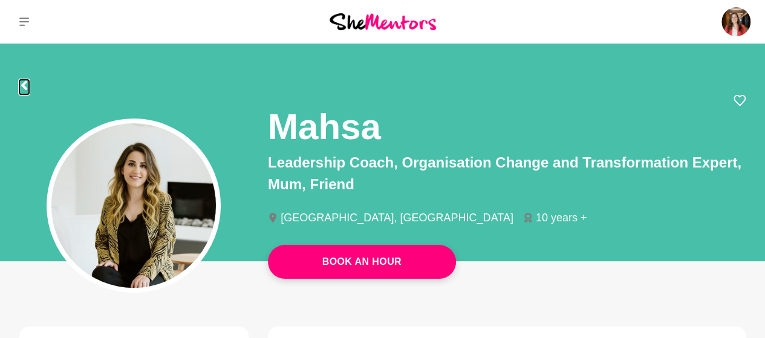
click at [25, 84] on icon at bounding box center [24, 85] width 6 height 10
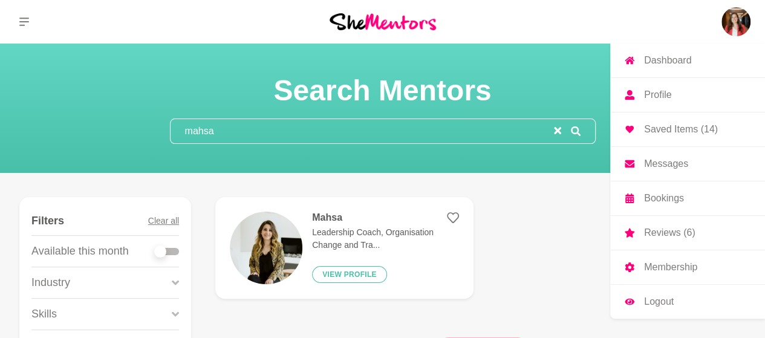
click at [657, 160] on p "Messages" at bounding box center [666, 164] width 44 height 10
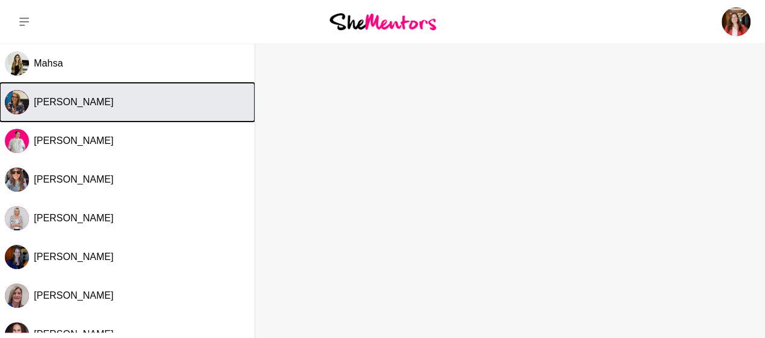
click at [91, 102] on span "[PERSON_NAME]" at bounding box center [74, 102] width 80 height 10
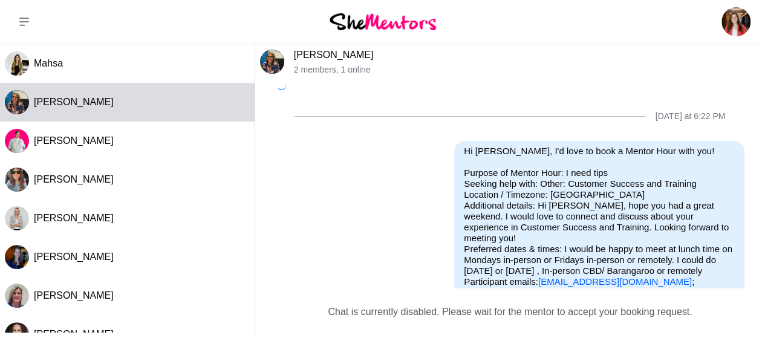
scroll to position [40, 0]
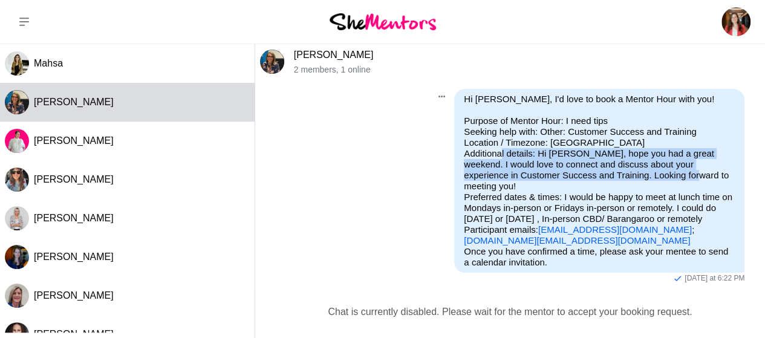
drag, startPoint x: 532, startPoint y: 154, endPoint x: 680, endPoint y: 174, distance: 150.0
click at [680, 174] on p "Purpose of Mentor Hour: I need tips Seeking help with: Other: Customer Success …" at bounding box center [599, 181] width 271 height 131
copy p "Hi [PERSON_NAME], hope you had a great weekend. I would love to connect and dis…"
